Goal: Ask a question

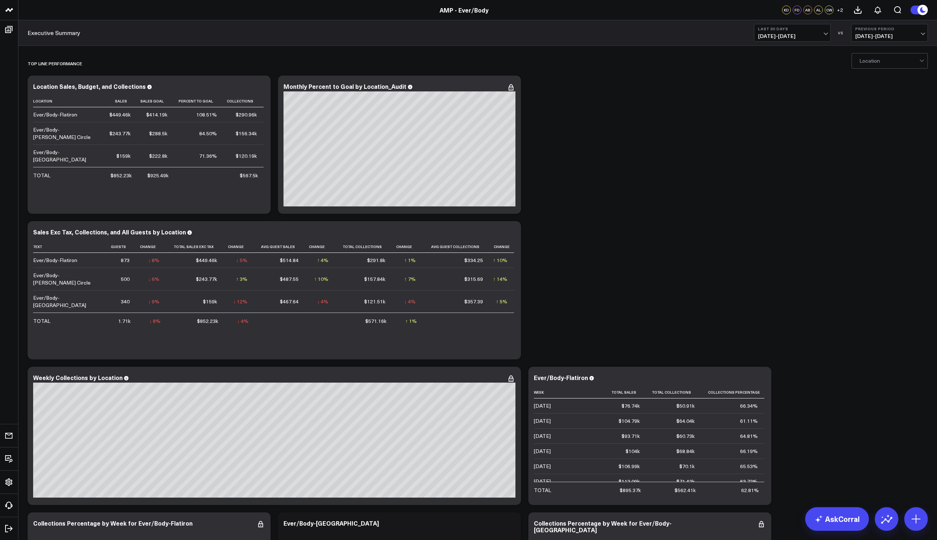
click at [463, 13] on link "AMP - Ever/Body" at bounding box center [464, 10] width 49 height 8
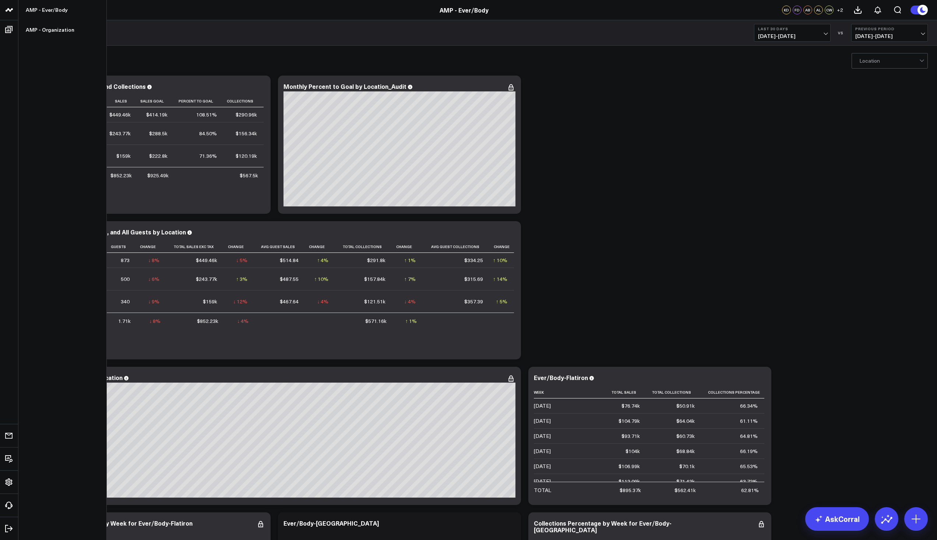
click at [11, 8] on icon at bounding box center [11, 9] width 4 height 3
click at [10, 7] on icon at bounding box center [9, 10] width 9 height 9
click at [35, 32] on link "AMP - Organization" at bounding box center [62, 30] width 88 height 20
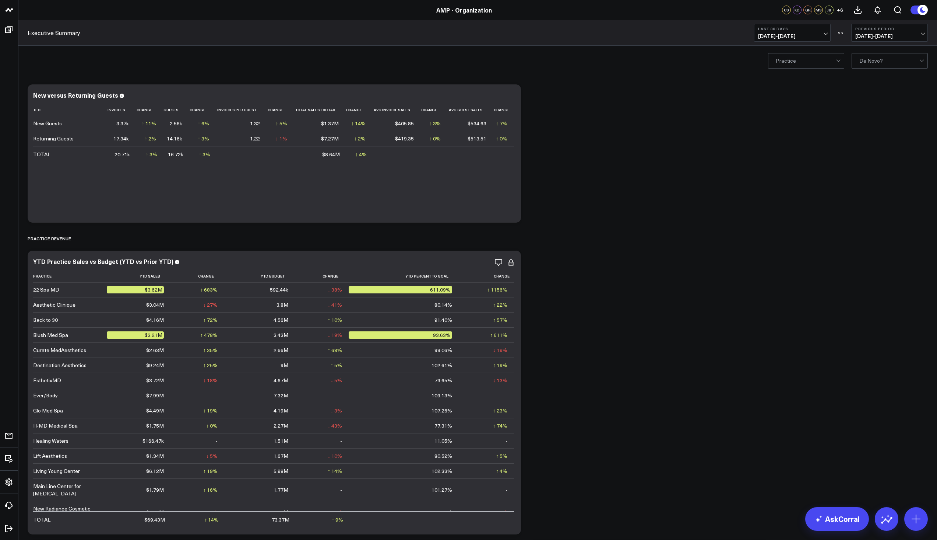
click at [827, 34] on button "Last 30 Days [DATE] - [DATE]" at bounding box center [792, 33] width 77 height 18
click at [792, 195] on link "MTD" at bounding box center [793, 192] width 76 height 14
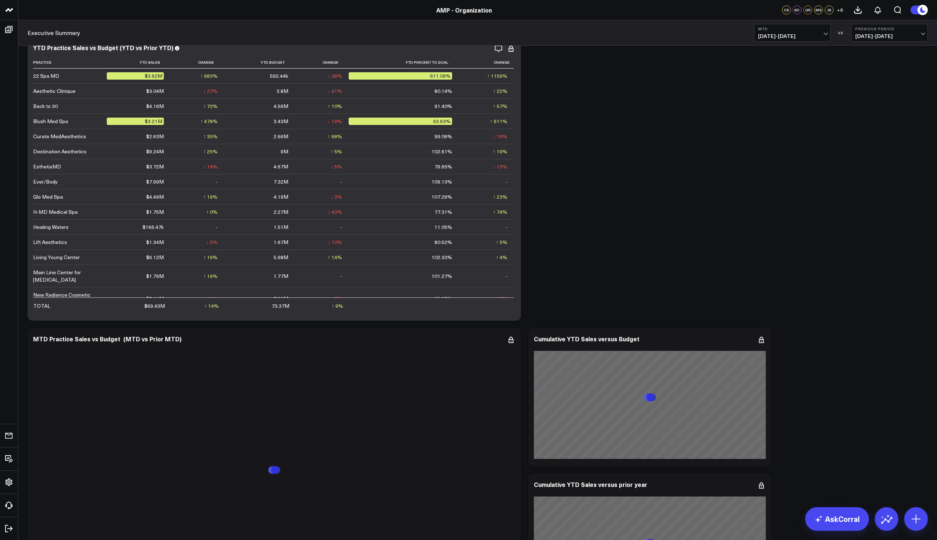
scroll to position [221, 0]
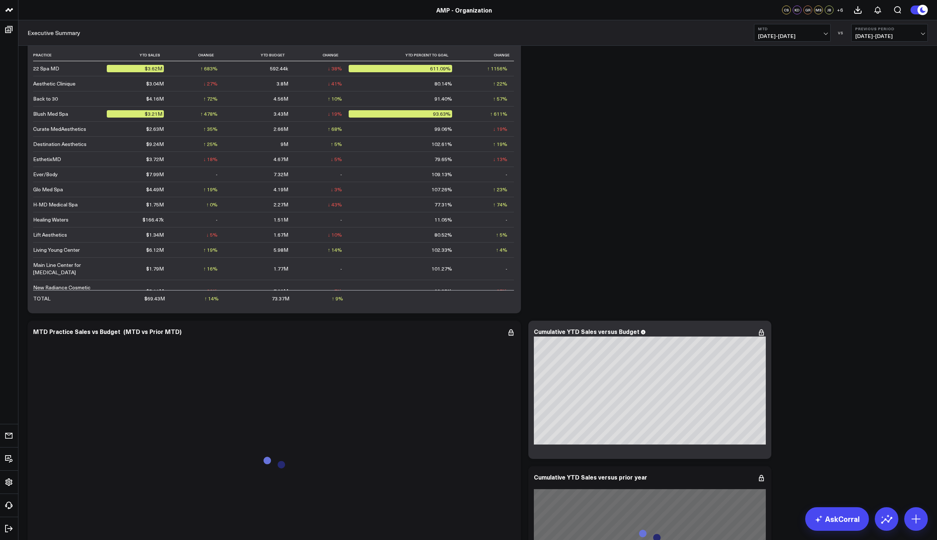
click at [825, 34] on span "[DATE] - [DATE]" at bounding box center [792, 36] width 69 height 6
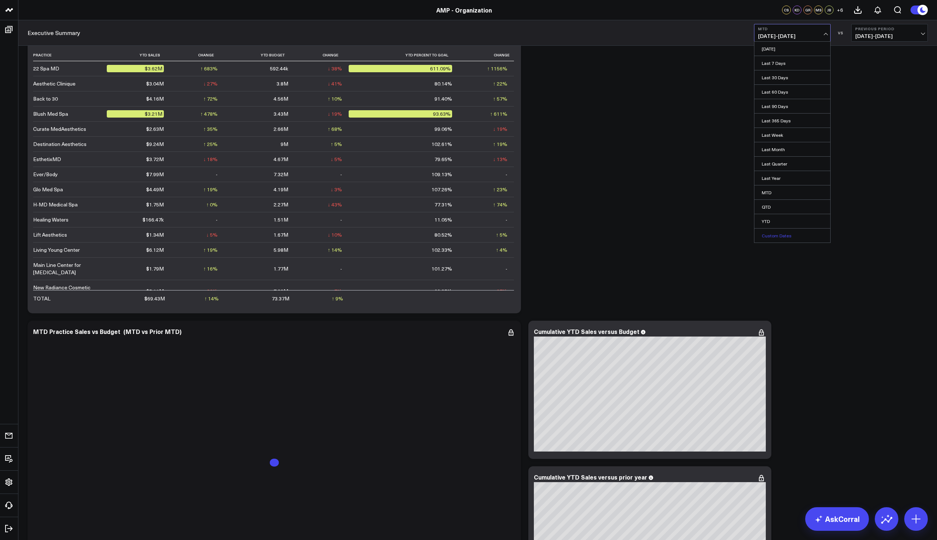
click at [788, 233] on link "Custom Dates" at bounding box center [793, 235] width 76 height 14
select select "7"
select select "2025"
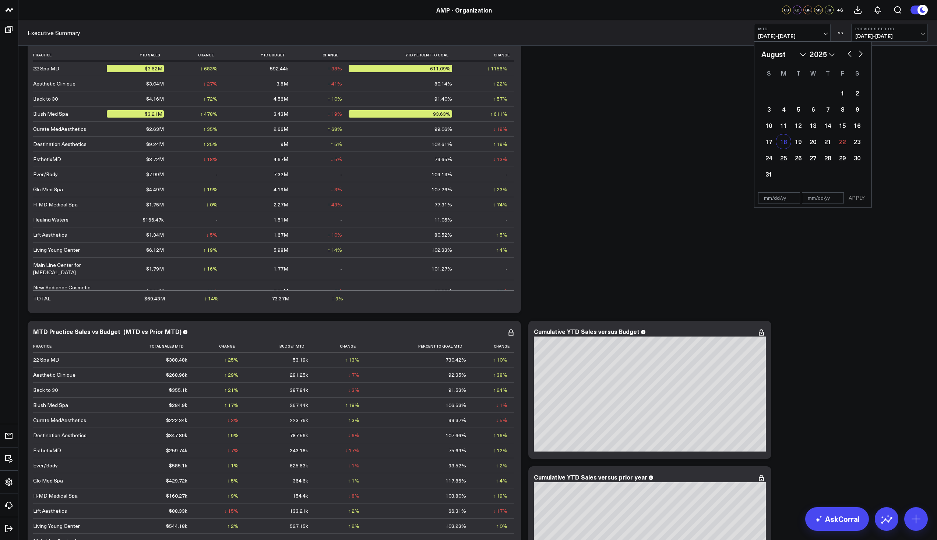
click at [790, 144] on div "18" at bounding box center [783, 141] width 15 height 15
type input "[DATE]"
select select "7"
select select "2025"
click at [844, 144] on div "22" at bounding box center [842, 141] width 15 height 15
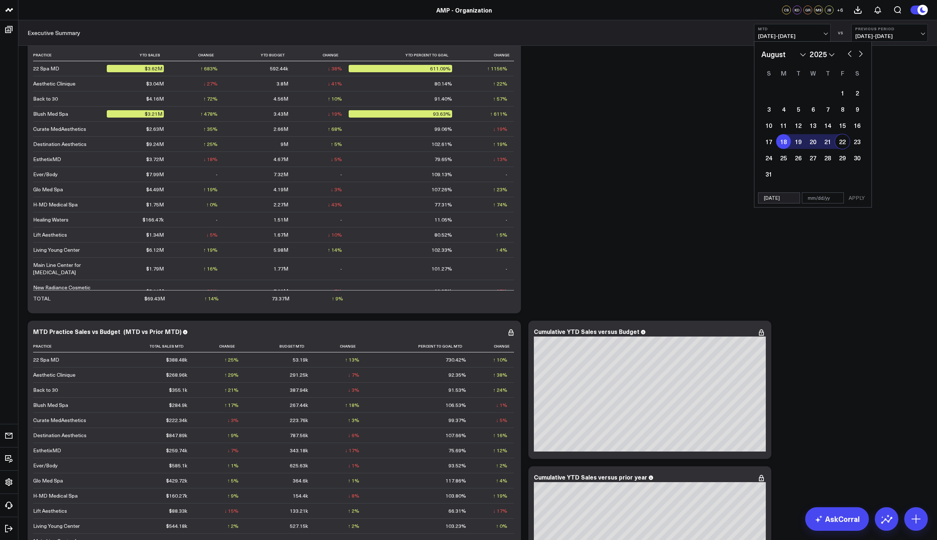
type input "[DATE]"
select select "7"
select select "2025"
click at [859, 203] on button "APPLY" at bounding box center [857, 197] width 22 height 11
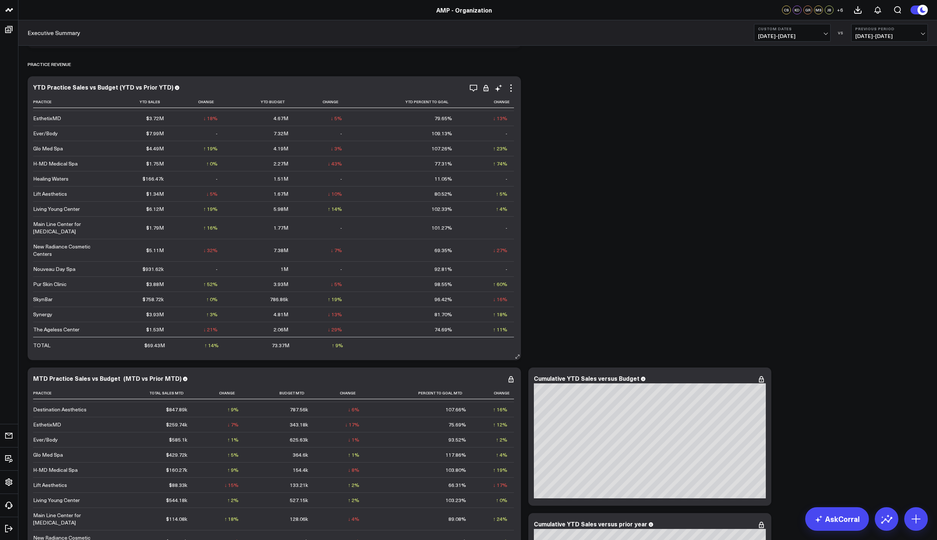
scroll to position [37, 0]
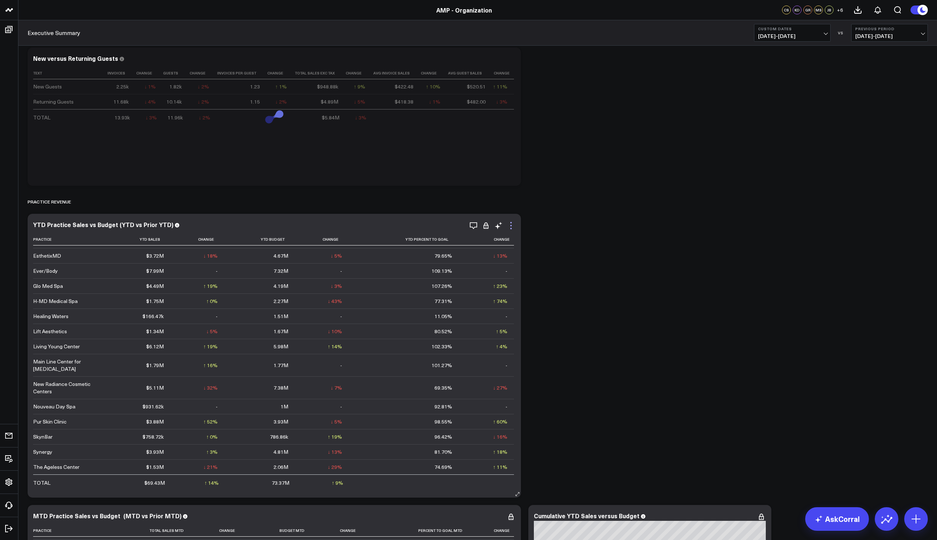
click at [513, 227] on icon at bounding box center [511, 225] width 9 height 9
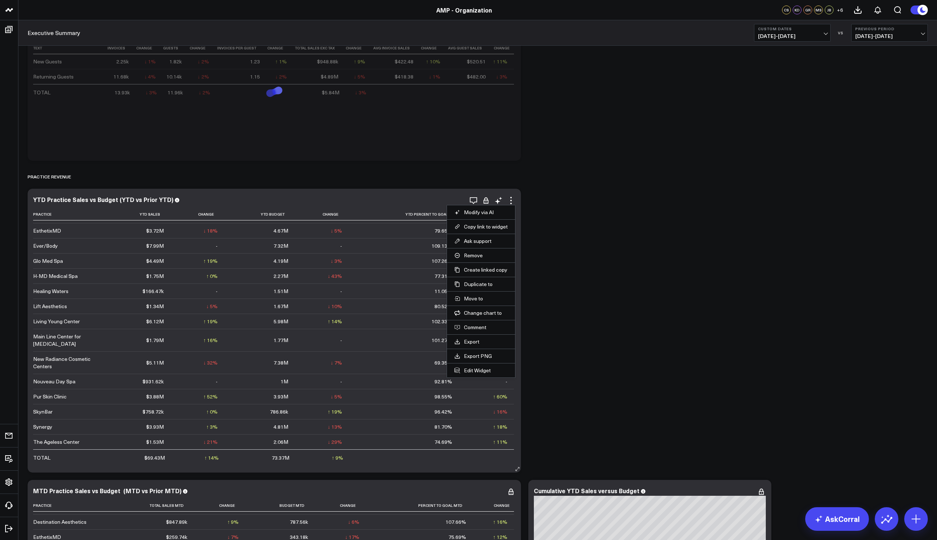
scroll to position [74, 0]
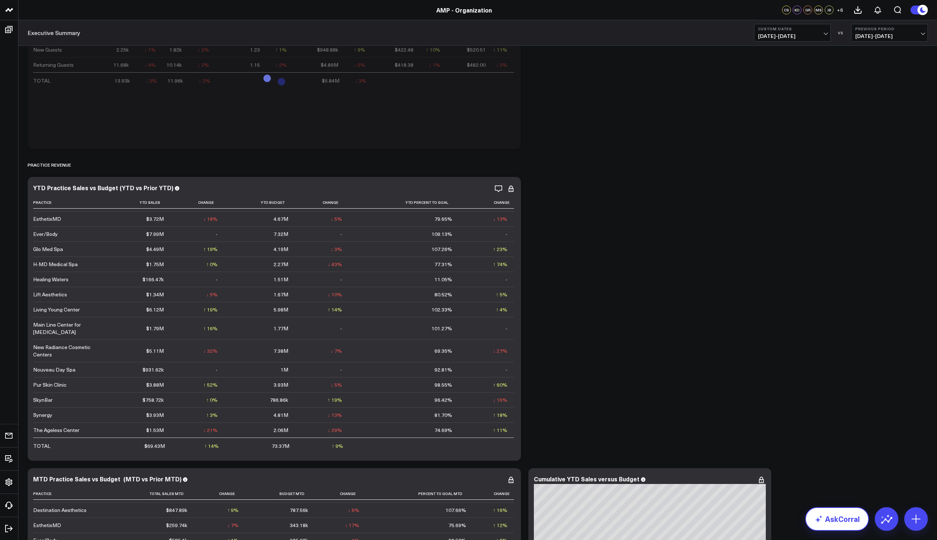
click at [850, 520] on link "AskCorral" at bounding box center [838, 519] width 64 height 24
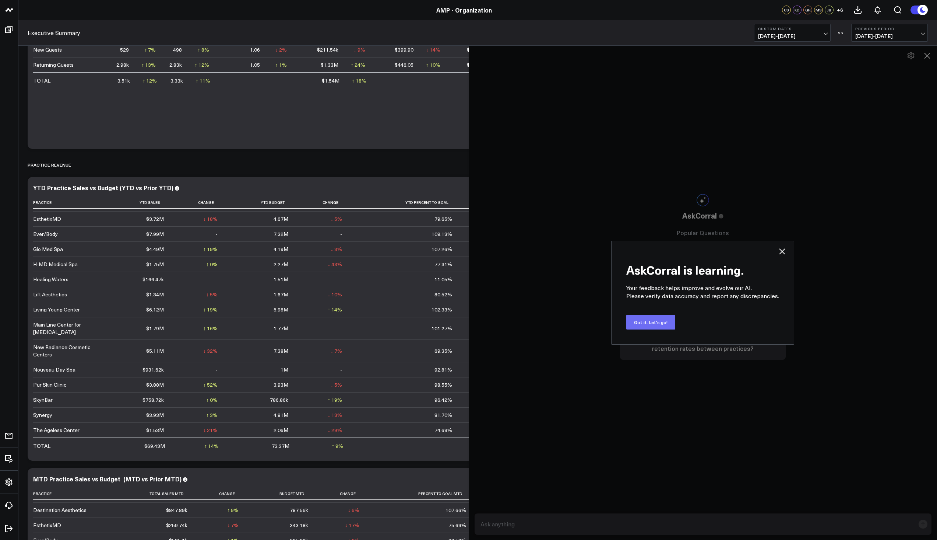
click at [656, 322] on button "Got it. Let's go!" at bounding box center [651, 322] width 49 height 15
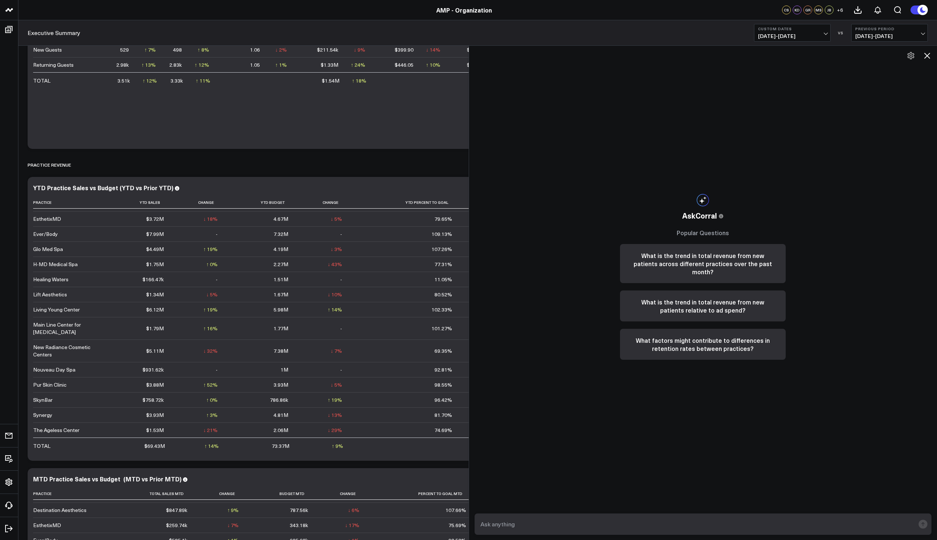
click at [666, 526] on textarea at bounding box center [697, 523] width 437 height 13
type textarea "D"
type textarea "Collections for [DATE] - [DATE]"
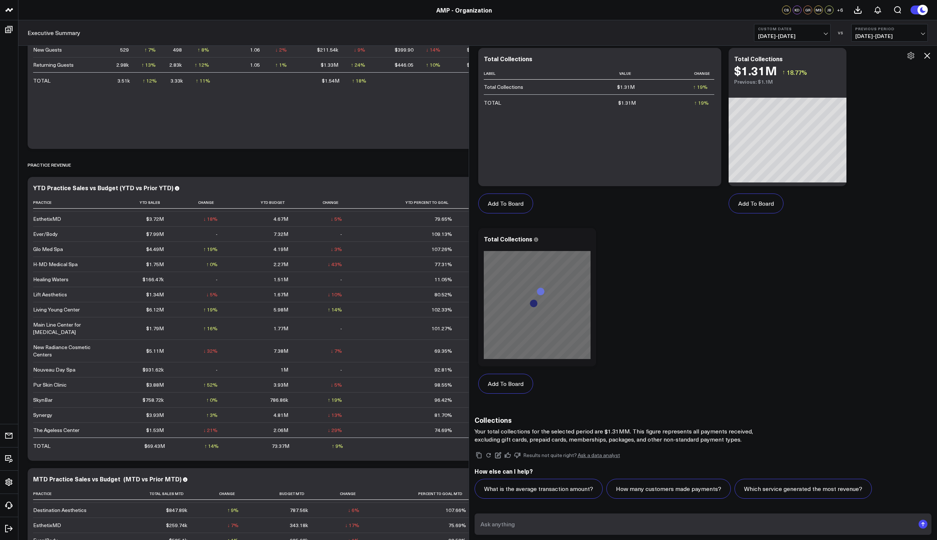
scroll to position [257, 0]
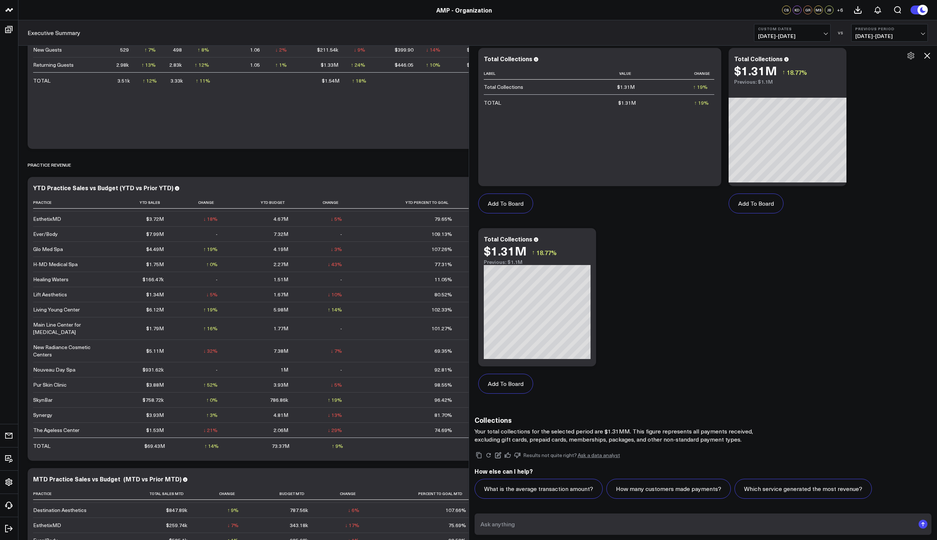
click at [826, 35] on span "[DATE] - [DATE]" at bounding box center [792, 36] width 69 height 6
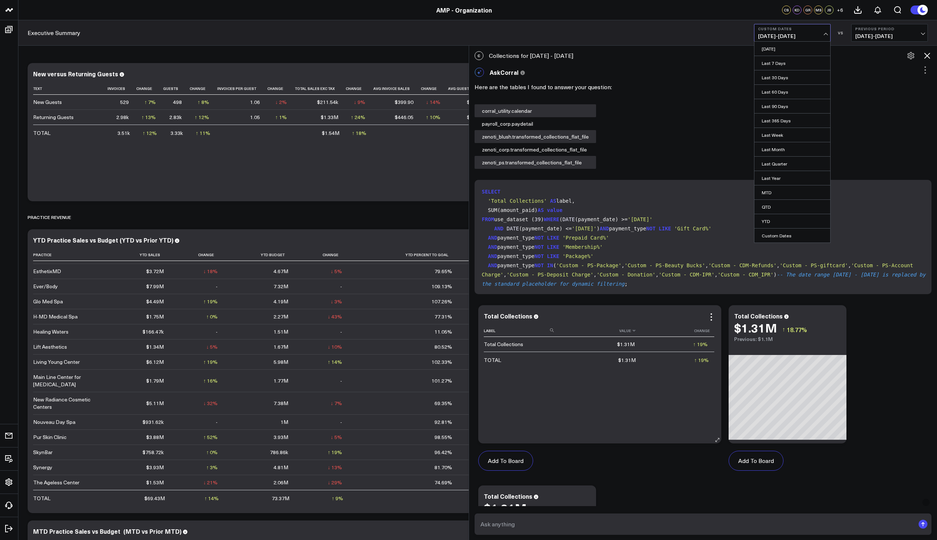
scroll to position [0, 0]
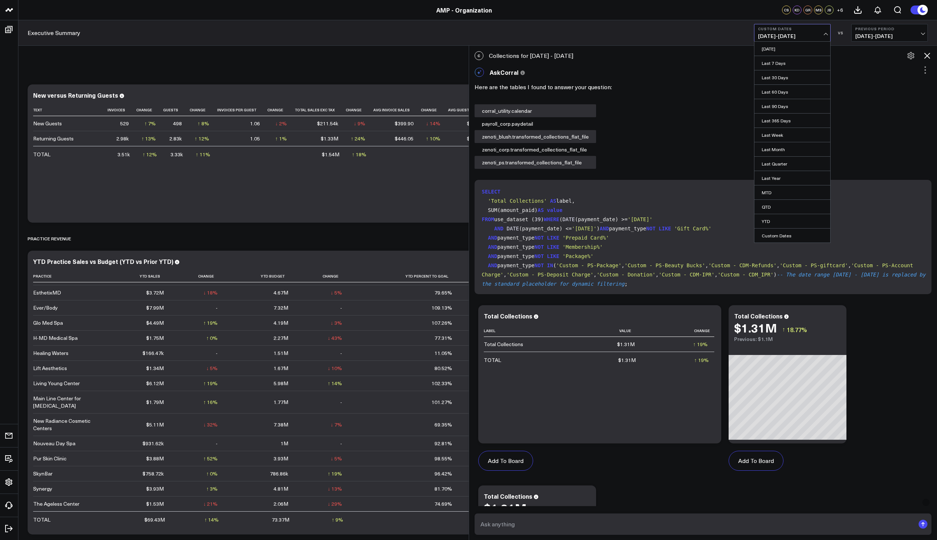
click at [555, 54] on div "C Collections for [DATE] - [DATE]" at bounding box center [703, 56] width 469 height 16
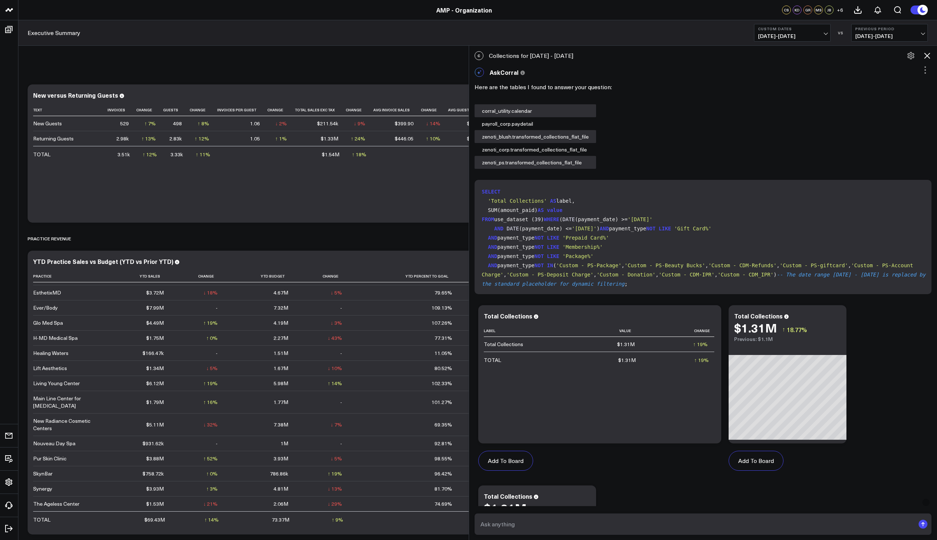
click at [575, 56] on div "C Collections for [DATE] - [DATE]" at bounding box center [703, 56] width 469 height 16
click at [909, 57] on icon at bounding box center [911, 55] width 9 height 9
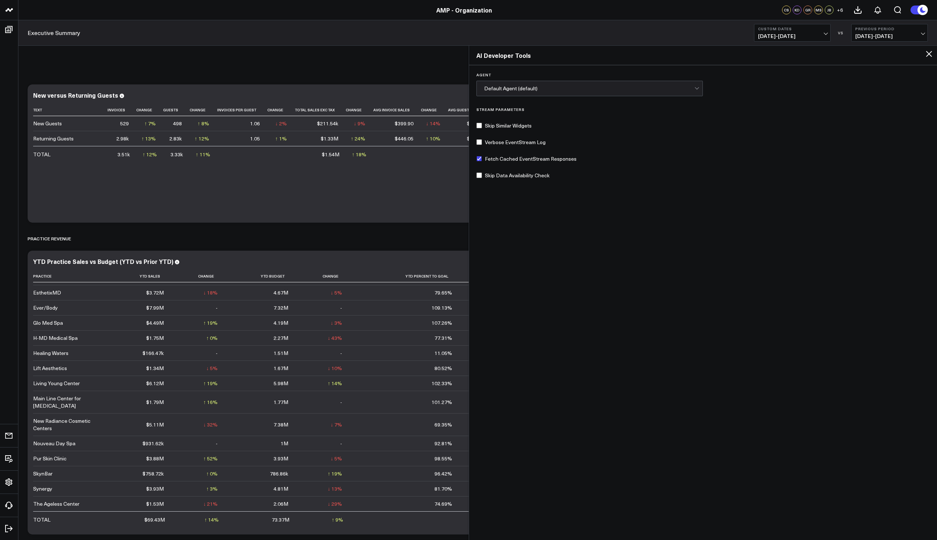
click at [928, 53] on icon at bounding box center [929, 54] width 6 height 6
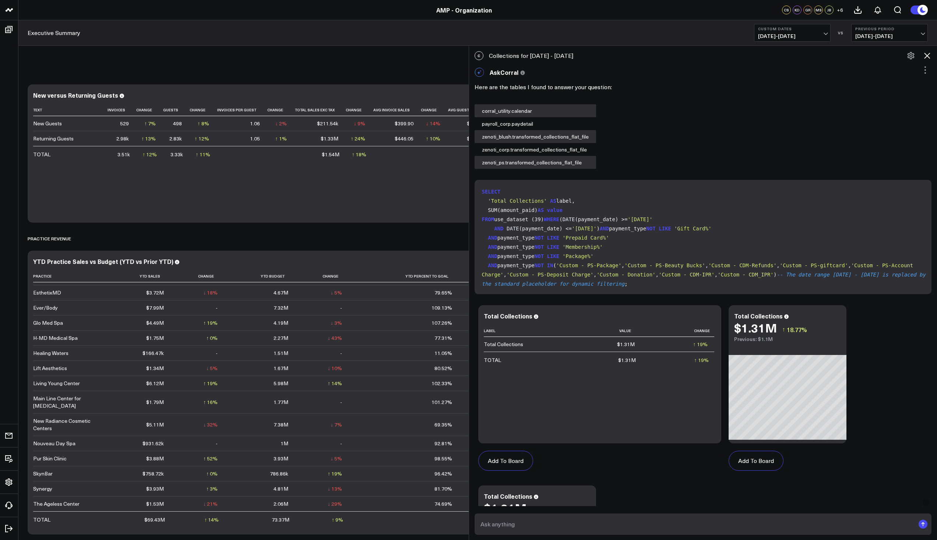
drag, startPoint x: 579, startPoint y: 55, endPoint x: 490, endPoint y: 55, distance: 88.4
click at [490, 55] on div "C Collections for [DATE] - [DATE]" at bounding box center [703, 56] width 469 height 16
copy div "Collections for [DATE] - [DATE]"
click at [535, 527] on textarea at bounding box center [697, 523] width 437 height 13
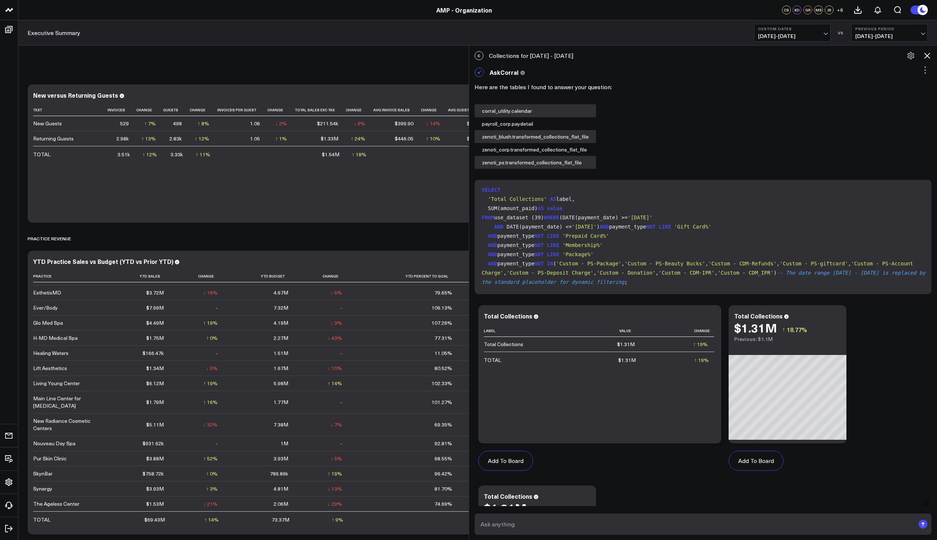
paste textarea "Collections for [DATE] - [DATE]"
click at [513, 522] on textarea "Collections for [DATE] - [DATE]" at bounding box center [697, 523] width 437 height 13
click at [560, 525] on textarea "Collections for [DATE] - [DATE]" at bounding box center [697, 523] width 437 height 13
click at [515, 524] on textarea "Collections for [DATE] - [DATE]" at bounding box center [697, 523] width 437 height 13
click at [580, 527] on textarea "Collections for [DATE] - [DATE]" at bounding box center [697, 523] width 437 height 13
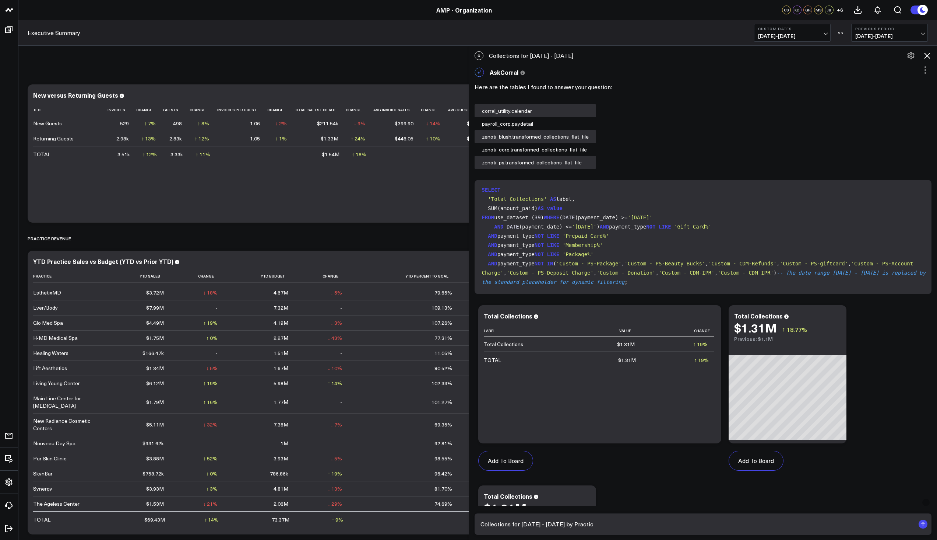
type textarea "Collections for [DATE] - [DATE] by Practice"
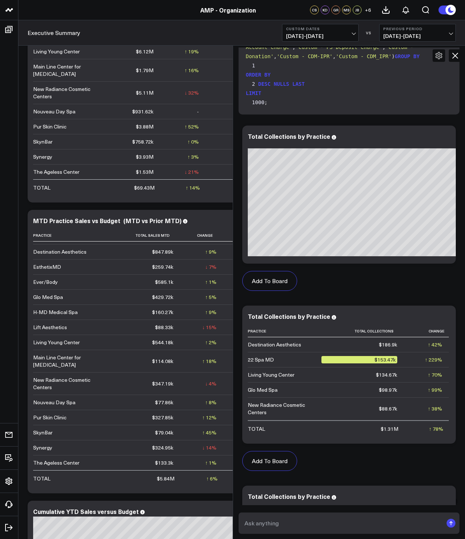
click at [351, 35] on span "[DATE] - [DATE]" at bounding box center [320, 36] width 69 height 6
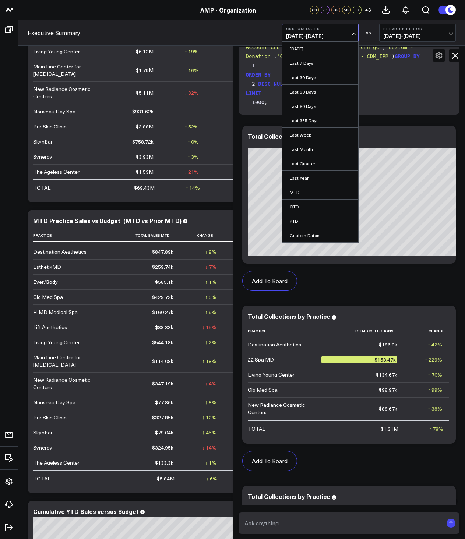
click at [351, 35] on span "[DATE] - [DATE]" at bounding box center [320, 36] width 69 height 6
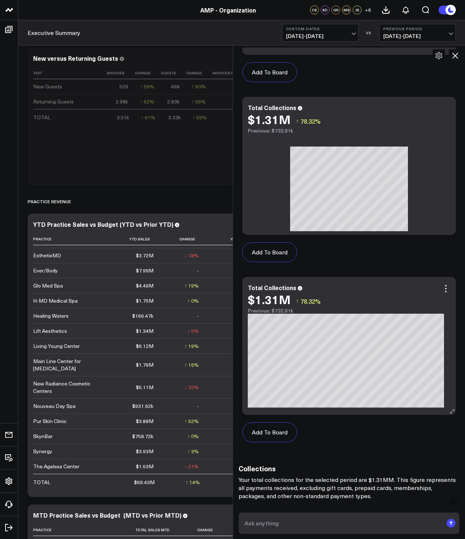
scroll to position [553, 0]
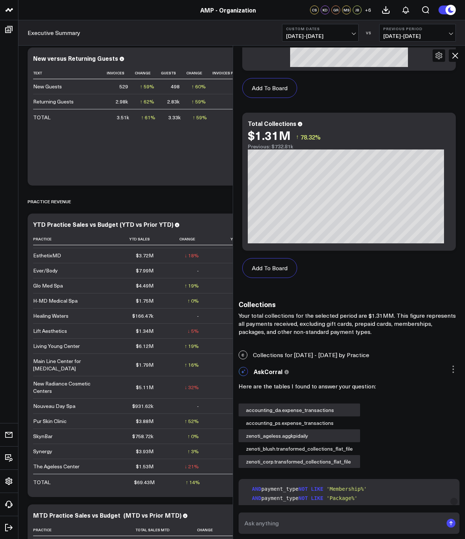
drag, startPoint x: 373, startPoint y: 354, endPoint x: 257, endPoint y: 358, distance: 116.5
click at [257, 358] on div "C Collections for [DATE] - [DATE] by Practice" at bounding box center [349, 355] width 232 height 16
copy div "Collections for [DATE] - [DATE] by Practice"
click at [286, 521] on textarea at bounding box center [343, 523] width 201 height 13
paste textarea "Collections for [DATE] - [DATE] by Practice"
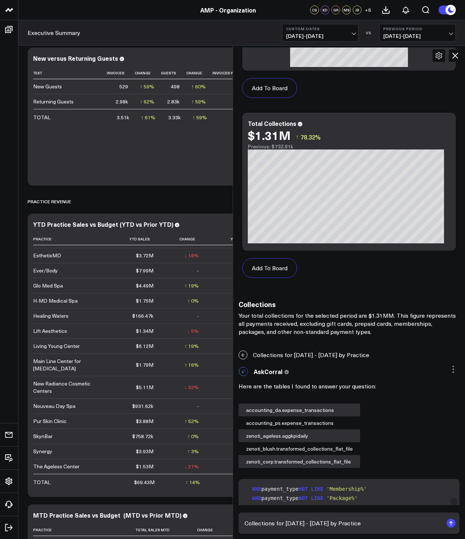
drag, startPoint x: 299, startPoint y: 522, endPoint x: 294, endPoint y: 522, distance: 5.5
click at [294, 522] on textarea "Collections for [DATE] - [DATE] by Practice" at bounding box center [343, 523] width 201 height 13
drag, startPoint x: 322, startPoint y: 522, endPoint x: 315, endPoint y: 522, distance: 6.6
click at [315, 522] on textarea "Collections for [DATE] - [DATE] by Practice" at bounding box center [343, 523] width 201 height 13
type textarea "Collections for [DATE] - [DATE] by Practice"
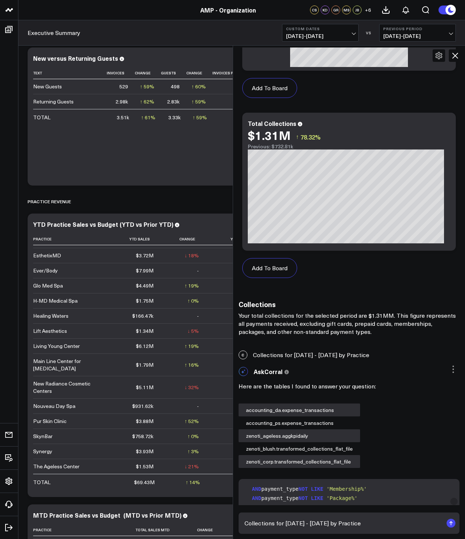
click at [453, 524] on rect "submit" at bounding box center [451, 523] width 9 height 9
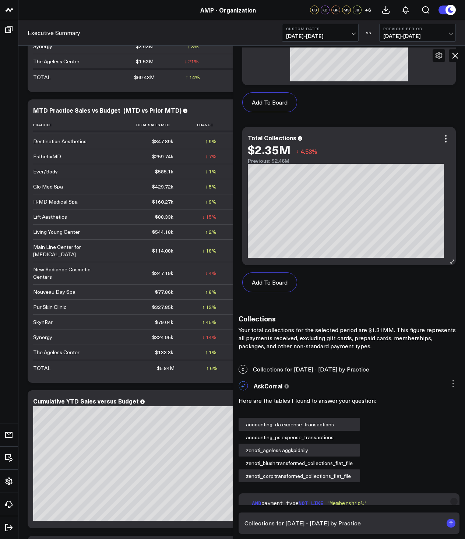
scroll to position [651, 0]
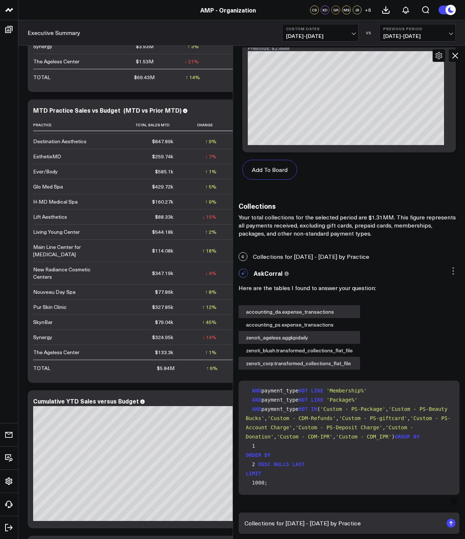
drag, startPoint x: 373, startPoint y: 257, endPoint x: 257, endPoint y: 262, distance: 115.8
click at [257, 262] on div "C Collections for [DATE] - [DATE] by Practice" at bounding box center [349, 257] width 232 height 16
copy div "Collections for [DATE] - [DATE] by Practice"
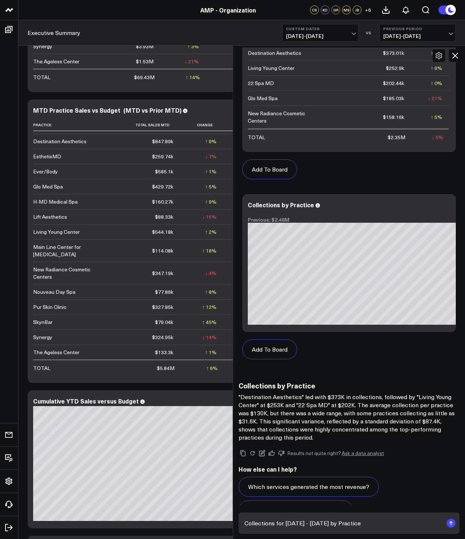
scroll to position [2272, 0]
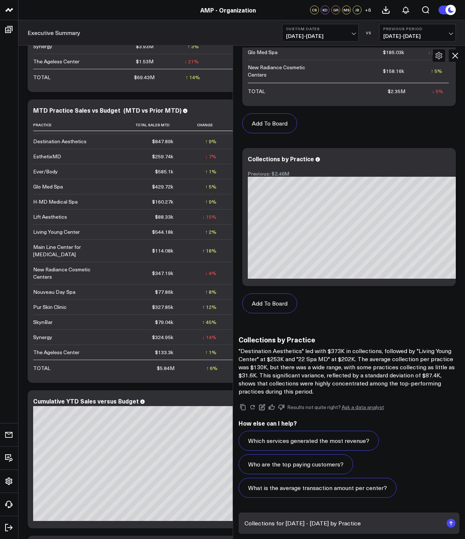
click at [301, 524] on textarea "Collections for [DATE] - [DATE] by Practice" at bounding box center [343, 523] width 201 height 13
paste textarea "Collections for [DATE] - [DATE] by Practice"
drag, startPoint x: 276, startPoint y: 523, endPoint x: 239, endPoint y: 524, distance: 37.6
click at [239, 524] on div "Collections for [DATE] - [DATE] by Practice" at bounding box center [349, 523] width 232 height 32
type textarea "Cash Deposits for [DATE] - [DATE] by Practice"
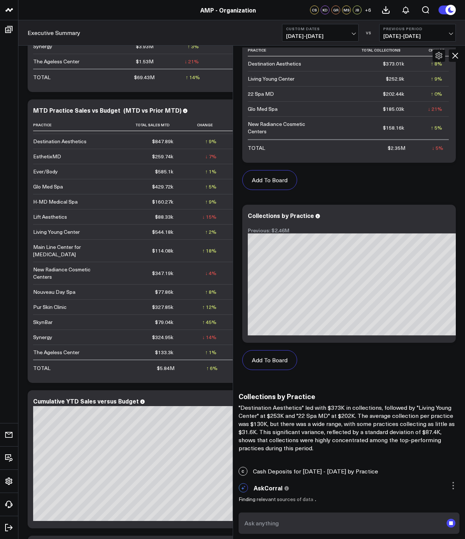
scroll to position [2215, 0]
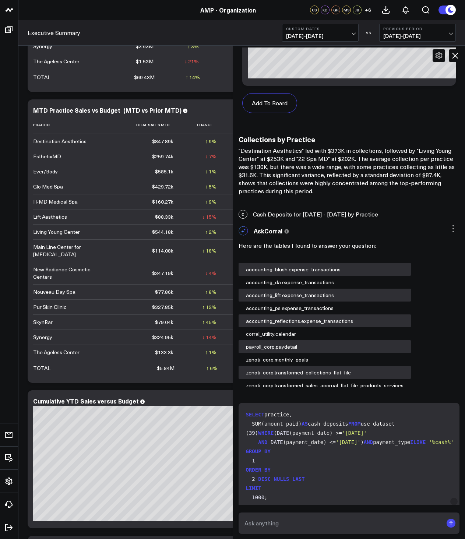
scroll to position [2472, 0]
drag, startPoint x: 270, startPoint y: 214, endPoint x: 386, endPoint y: 217, distance: 116.1
click at [386, 217] on div "C Cash Deposits for [DATE] - [DATE] by Practice" at bounding box center [349, 215] width 232 height 16
drag, startPoint x: 382, startPoint y: 214, endPoint x: 271, endPoint y: 214, distance: 110.9
click at [271, 214] on div "C Cash Deposits for [DATE] - [DATE] by Practice" at bounding box center [349, 215] width 232 height 16
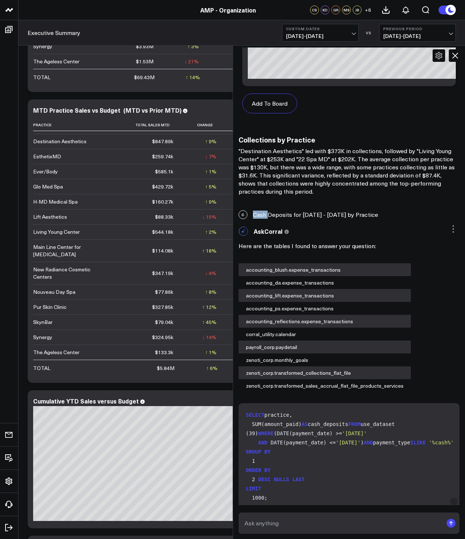
copy div "Deposits for [DATE] - [DATE] by Practice"
click at [317, 523] on textarea at bounding box center [343, 523] width 201 height 13
paste textarea "Deposits for [DATE] - [DATE] by Practice"
click at [247, 523] on textarea "Deposits for [DATE] - [DATE] by Practice" at bounding box center [343, 523] width 201 height 13
type textarea "Total Deposits for [DATE] - [DATE] by Practice"
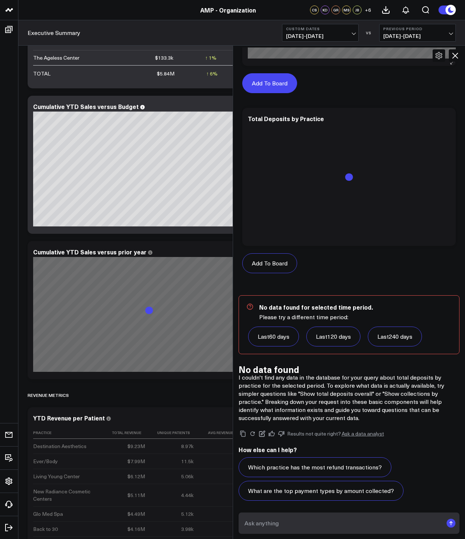
scroll to position [3822, 0]
